Goal: Check status

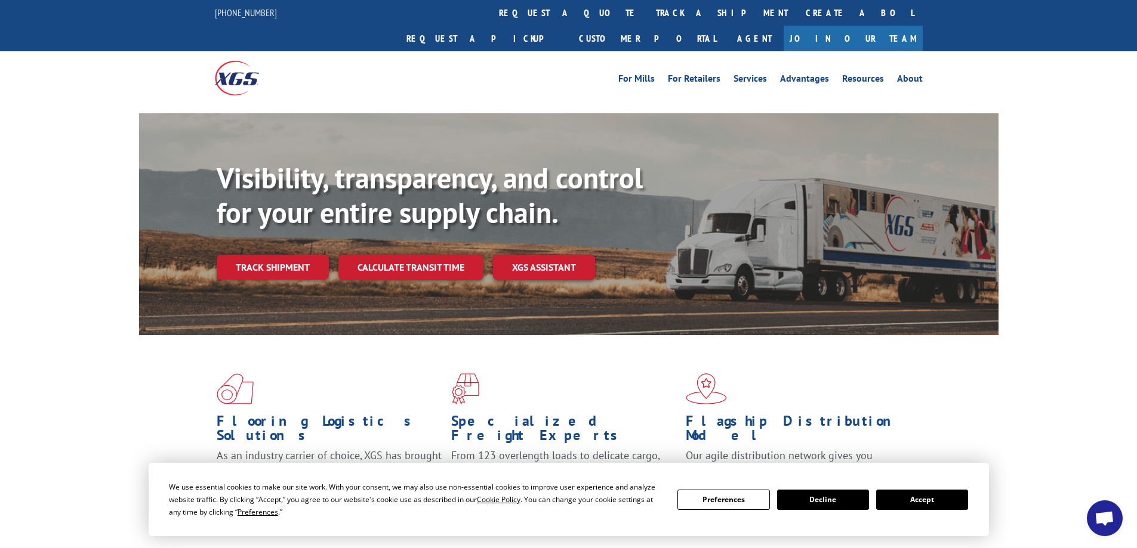
scroll to position [660, 0]
click at [885, 500] on button "Accept" at bounding box center [922, 500] width 92 height 20
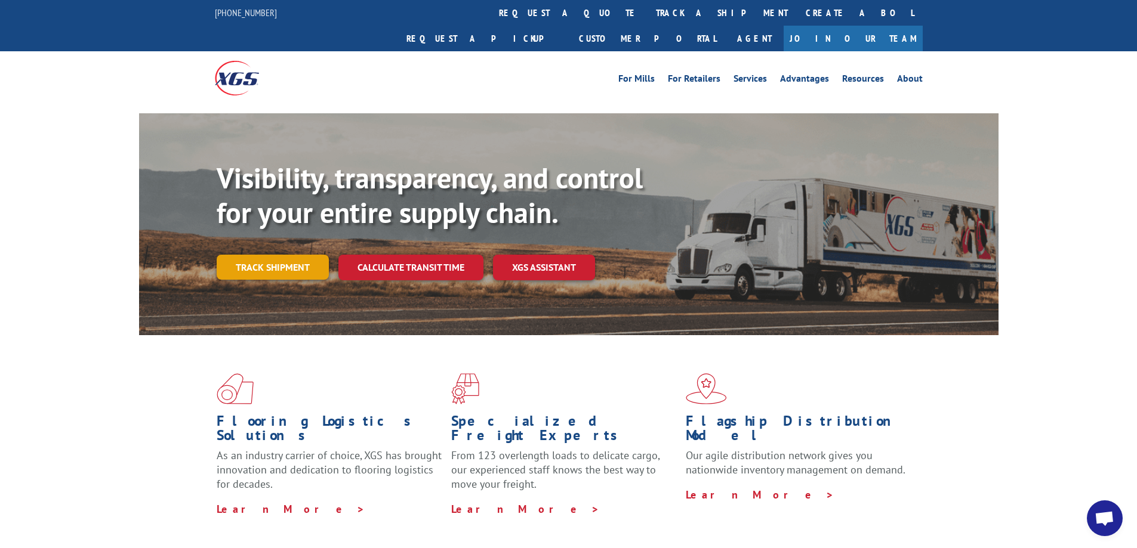
click at [298, 255] on link "Track shipment" at bounding box center [273, 267] width 112 height 25
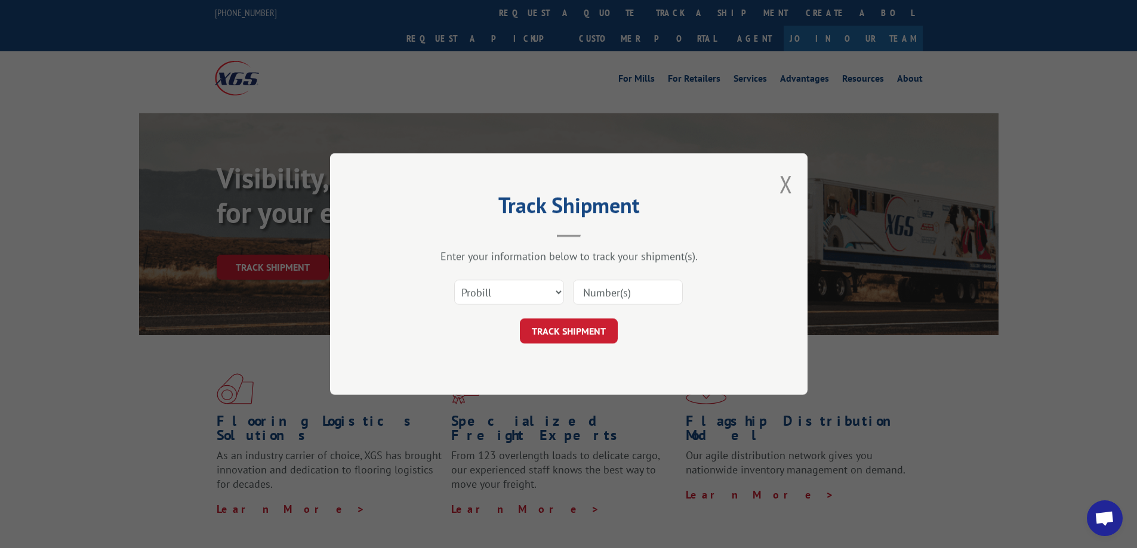
click at [650, 297] on input at bounding box center [628, 292] width 110 height 25
type input "17156518"
click at [597, 338] on button "TRACK SHIPMENT" at bounding box center [569, 331] width 98 height 25
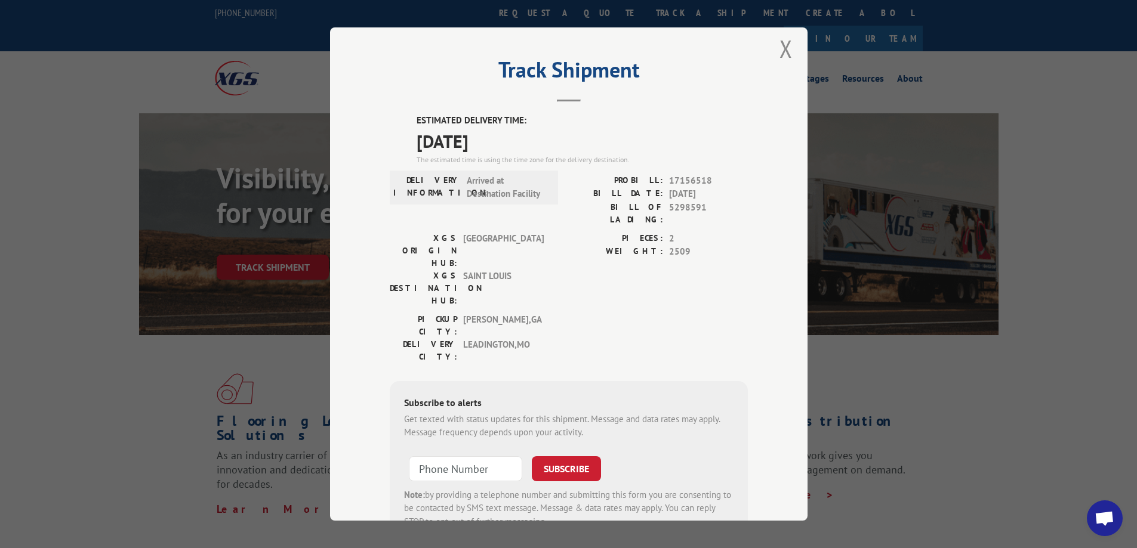
scroll to position [0, 0]
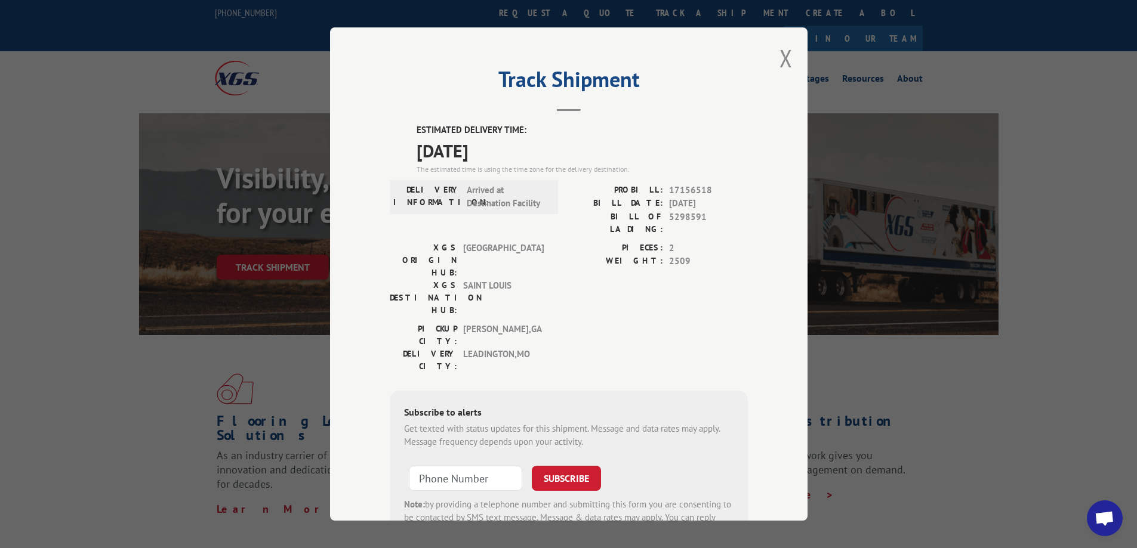
click at [1106, 525] on span "Open chat" at bounding box center [1104, 519] width 20 height 17
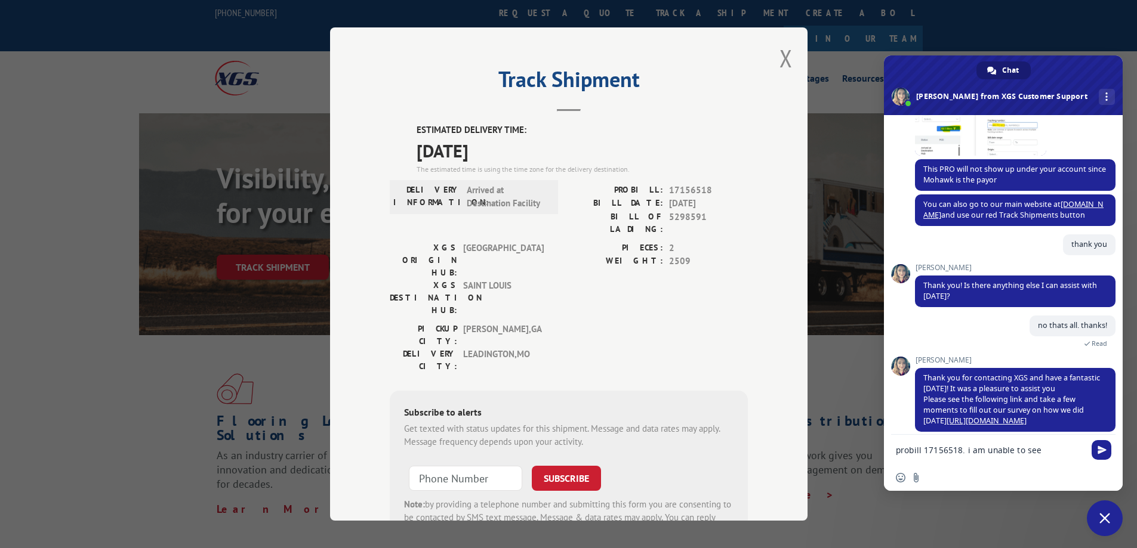
click at [1055, 452] on textarea "probill 17156518. i am unable to see" at bounding box center [990, 450] width 189 height 11
click at [910, 460] on textarea "probill 17156518. i am unable to see if shipment is in [GEOGRAPHIC_DATA]" at bounding box center [990, 453] width 189 height 21
click at [1047, 457] on textarea "probill 17156518. i am unable to see if shipment has been delivered to [GEOGRAP…" at bounding box center [990, 453] width 189 height 21
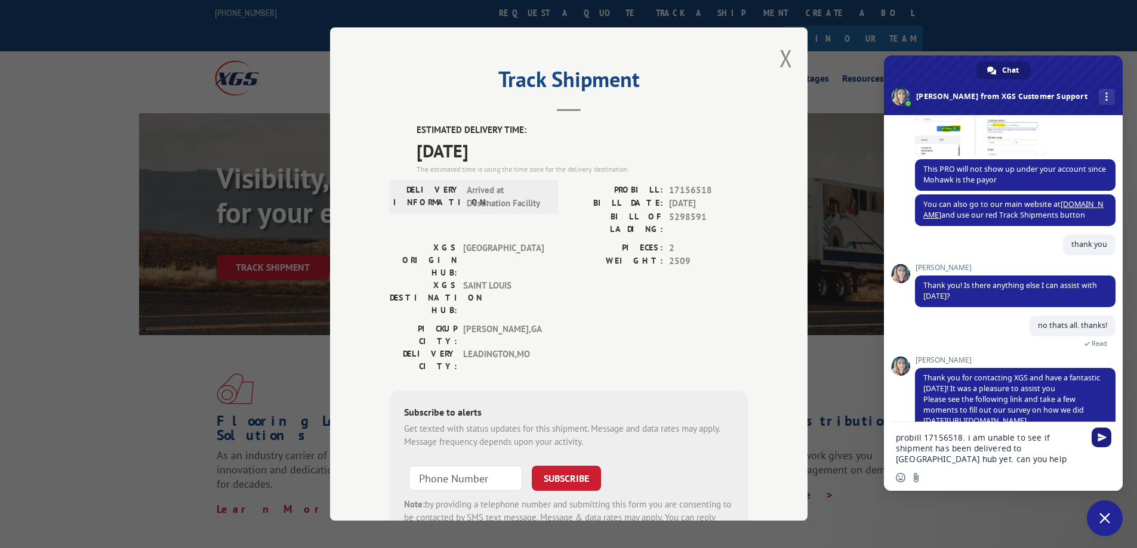
type textarea "probill 17156518. i am unable to see if shipment has been delivered to [GEOGRAP…"
click at [1105, 442] on span "Send" at bounding box center [1101, 437] width 9 height 9
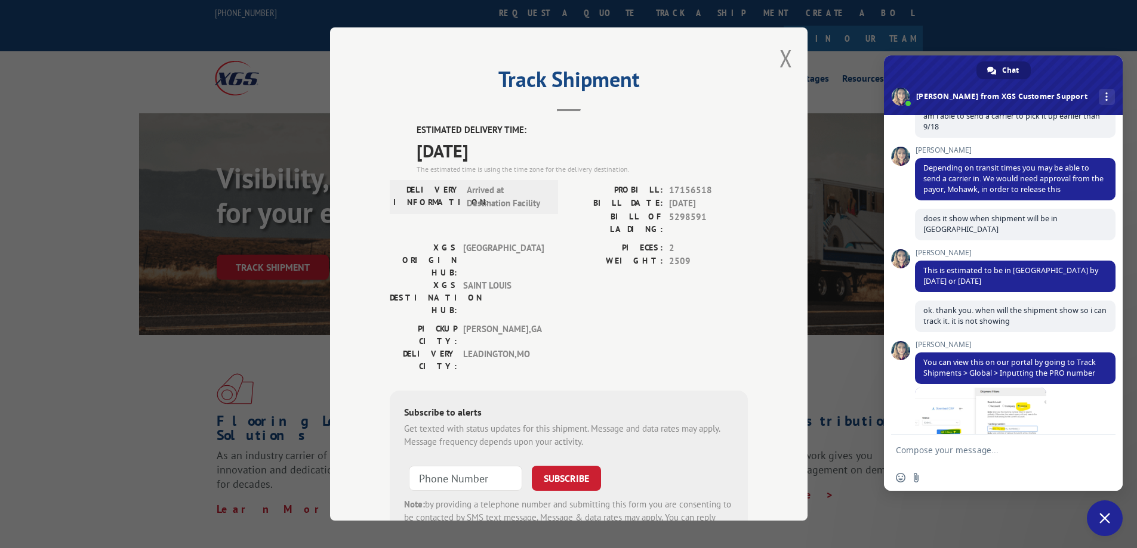
scroll to position [774, 0]
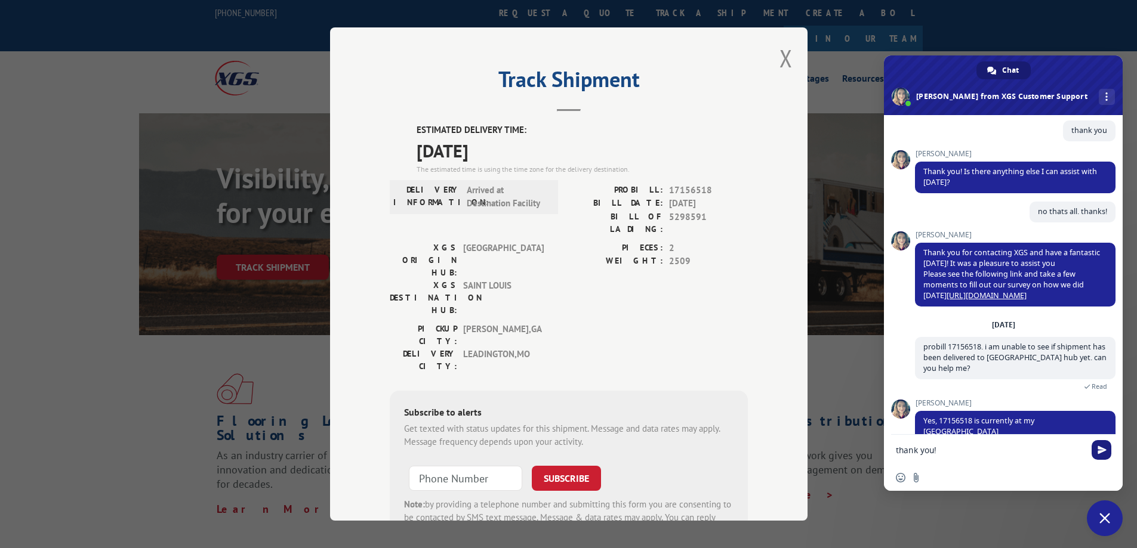
type textarea "thank you!"
click at [1097, 448] on span "Send" at bounding box center [1101, 450] width 9 height 9
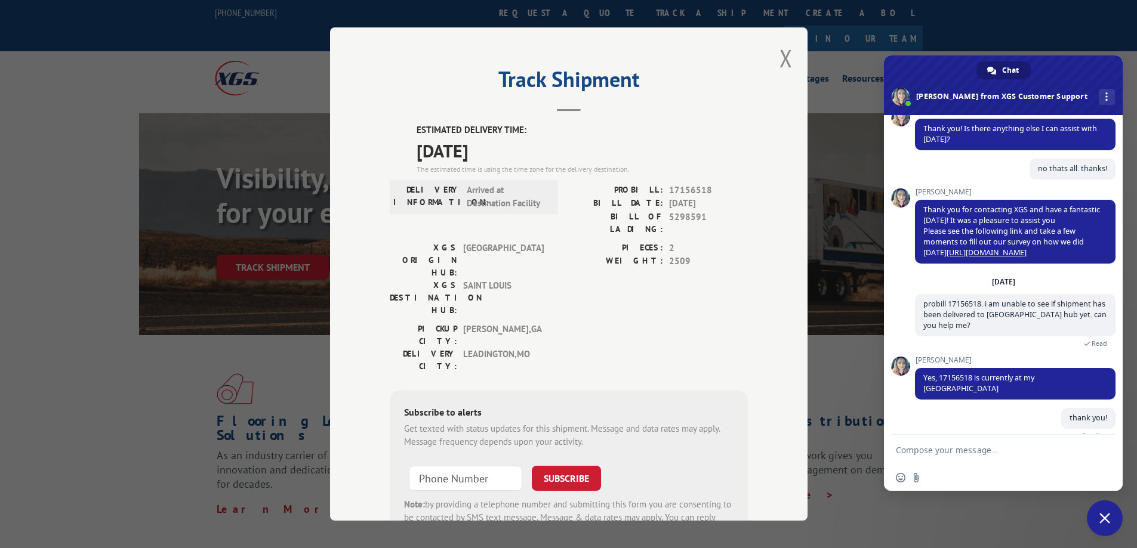
scroll to position [804, 0]
